Goal: Information Seeking & Learning: Learn about a topic

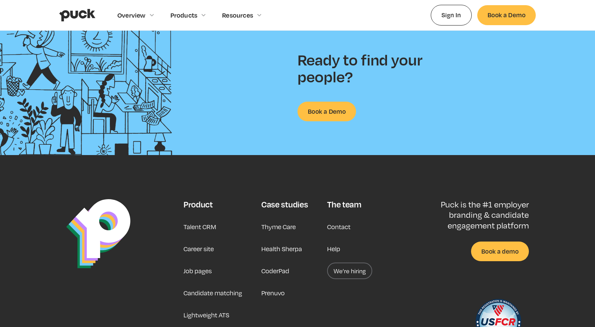
scroll to position [1769, 0]
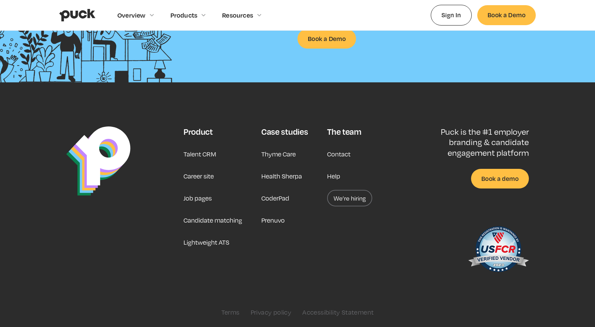
click at [196, 156] on link "Talent CRM" at bounding box center [200, 154] width 33 height 17
click at [206, 175] on link "Career site" at bounding box center [199, 176] width 30 height 17
click at [204, 200] on link "Job pages" at bounding box center [198, 198] width 28 height 17
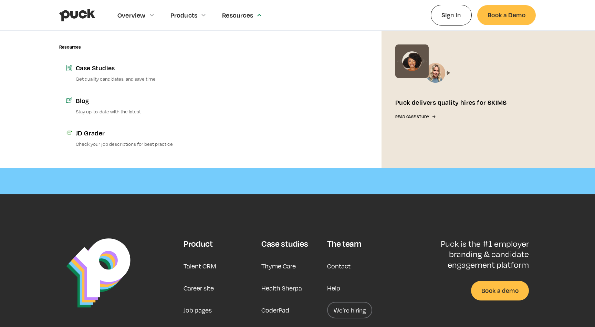
scroll to position [1999, 0]
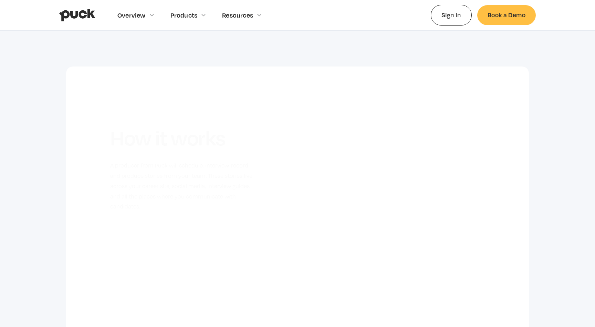
scroll to position [476, 0]
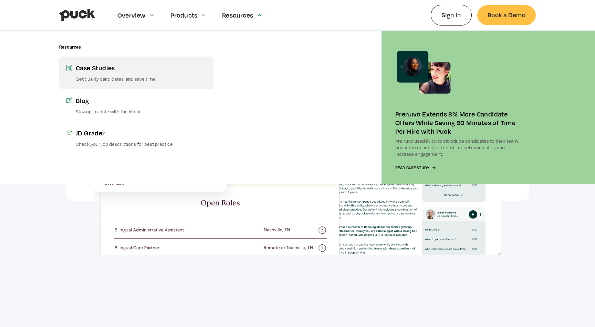
click at [136, 69] on div "Case Studies" at bounding box center [141, 67] width 131 height 9
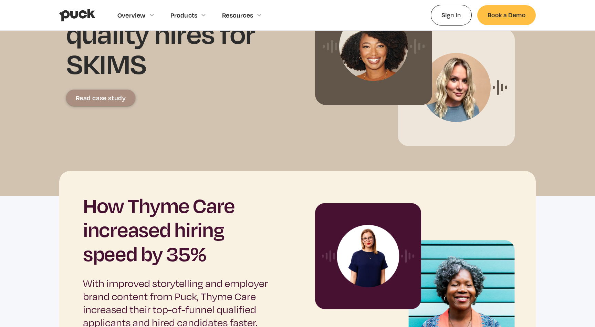
scroll to position [46, 0]
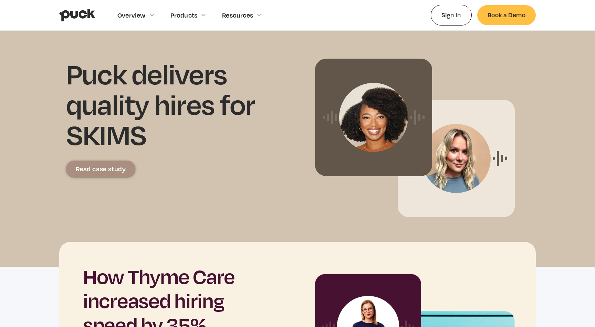
click at [116, 171] on div "Read case study" at bounding box center [101, 168] width 50 height 7
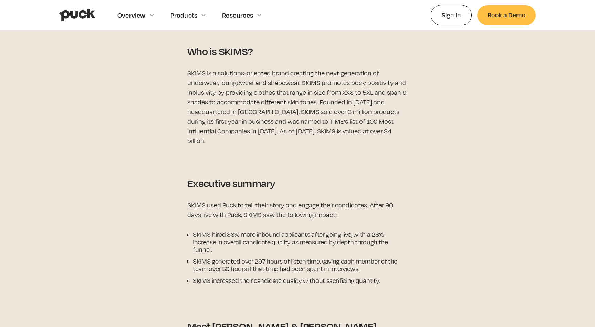
scroll to position [333, 0]
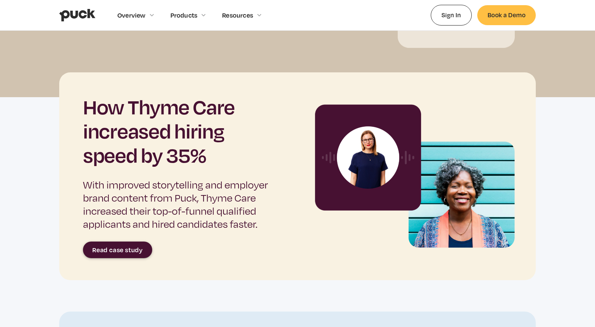
scroll to position [261, 0]
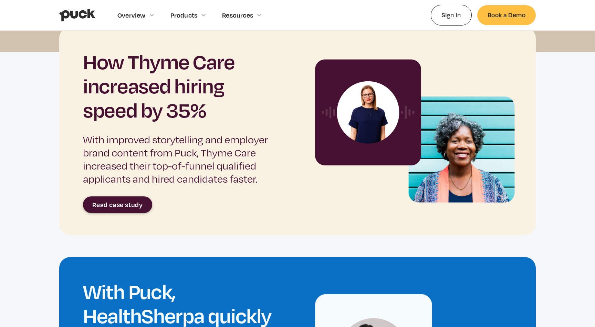
click at [143, 208] on link "Read case study" at bounding box center [117, 204] width 69 height 17
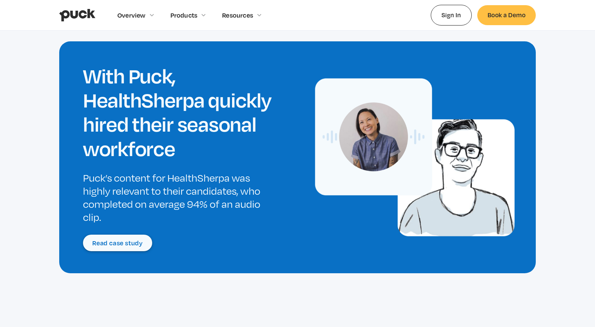
scroll to position [480, 0]
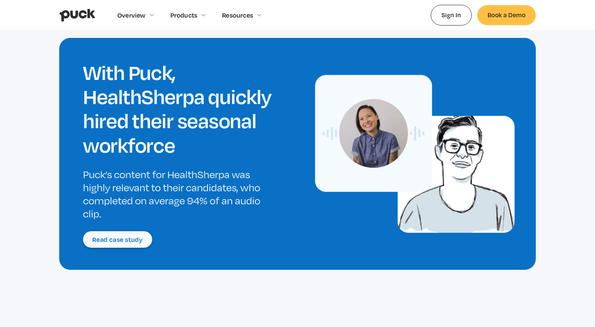
click at [130, 244] on link "Read case study" at bounding box center [117, 239] width 69 height 17
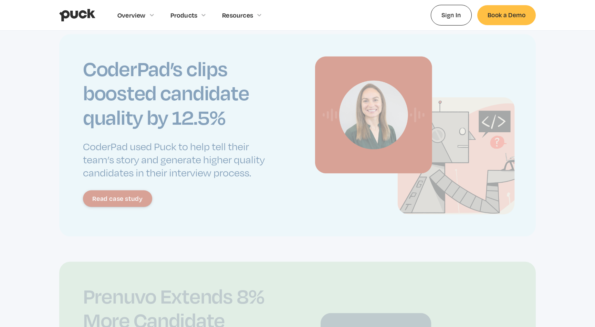
scroll to position [960, 0]
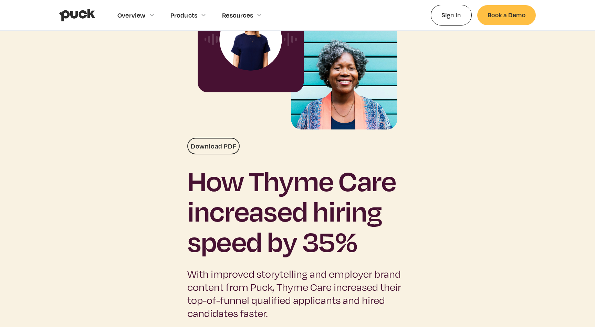
scroll to position [100, 0]
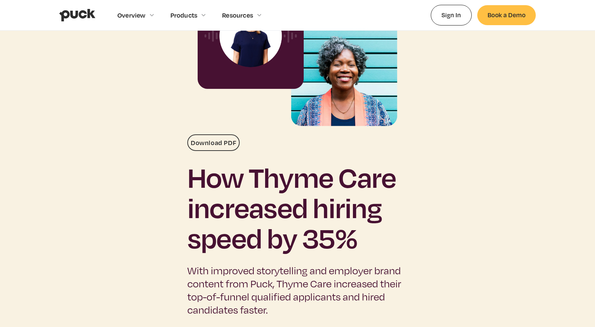
click at [296, 183] on h1 "How Thyme Care increased hiring speed by 35%" at bounding box center [297, 207] width 221 height 91
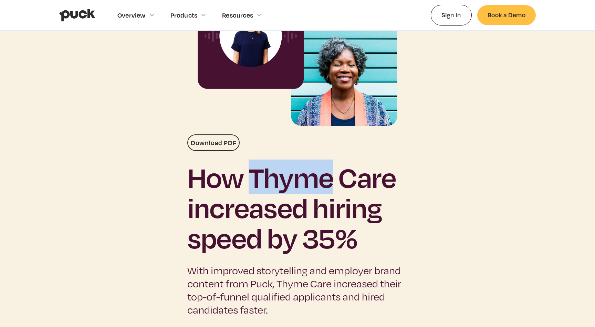
click at [296, 183] on h1 "How Thyme Care increased hiring speed by 35%" at bounding box center [297, 207] width 221 height 91
click at [395, 180] on h1 "How Thyme Care increased hiring speed by 35%" at bounding box center [297, 207] width 221 height 91
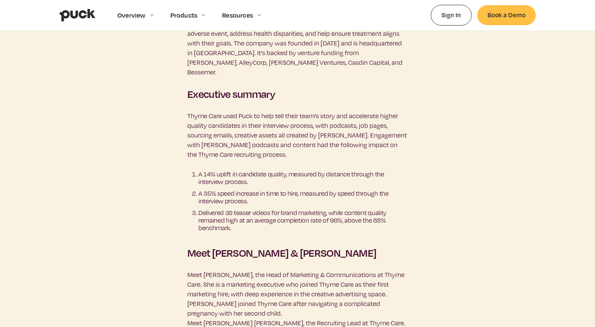
copy h1 "Thyme Care"
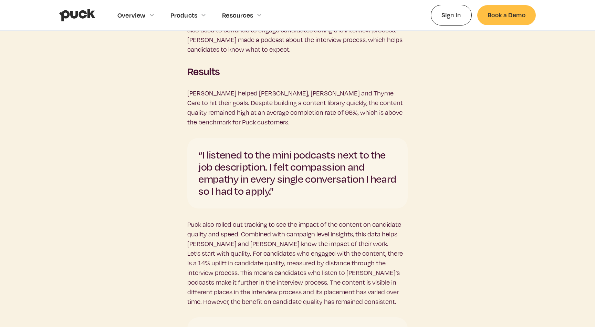
scroll to position [1354, 0]
